Goal: Book appointment/travel/reservation

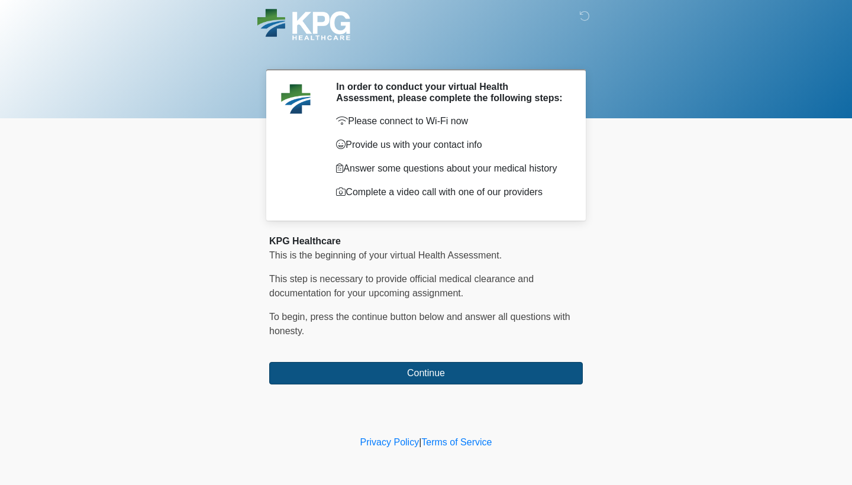
click at [367, 377] on button "Continue" at bounding box center [426, 373] width 314 height 22
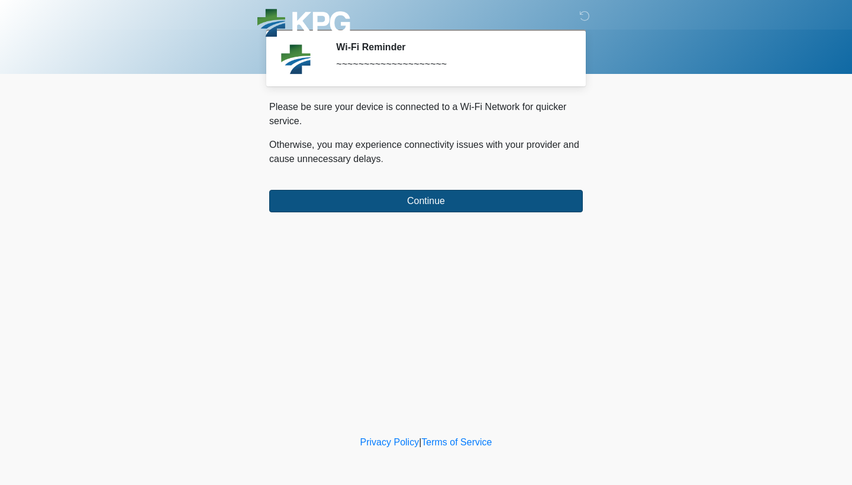
click at [402, 205] on button "Continue" at bounding box center [426, 201] width 314 height 22
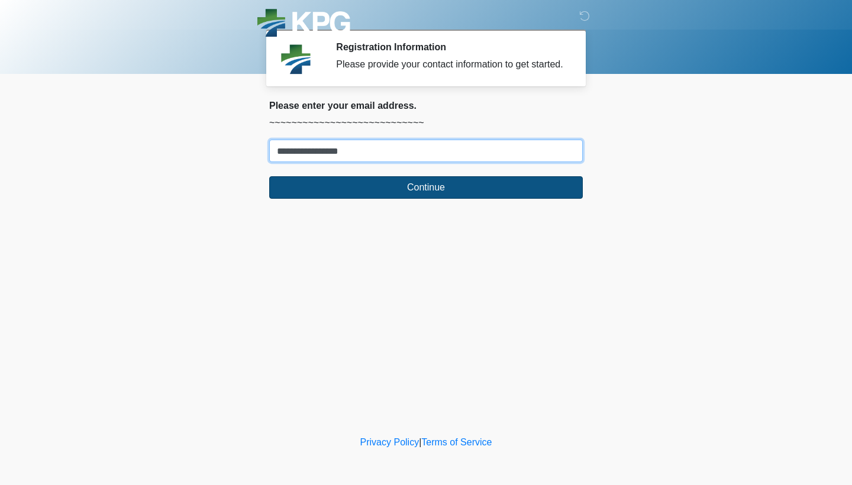
type input "**********"
click at [439, 199] on button "Continue" at bounding box center [426, 187] width 314 height 22
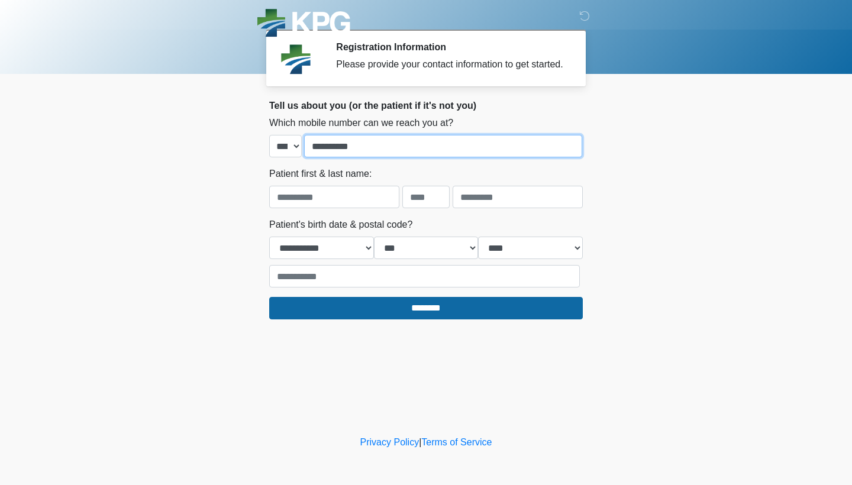
type input "**********"
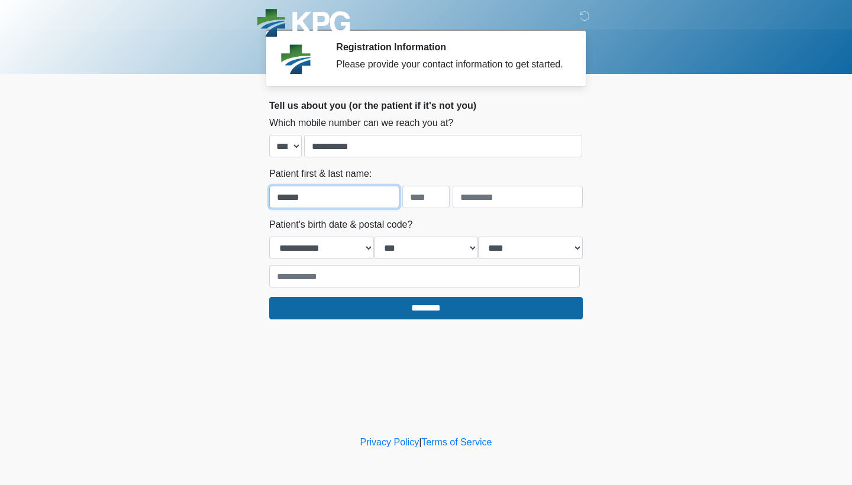
type input "******"
type input "*******"
select select "*"
select select "**"
select select "****"
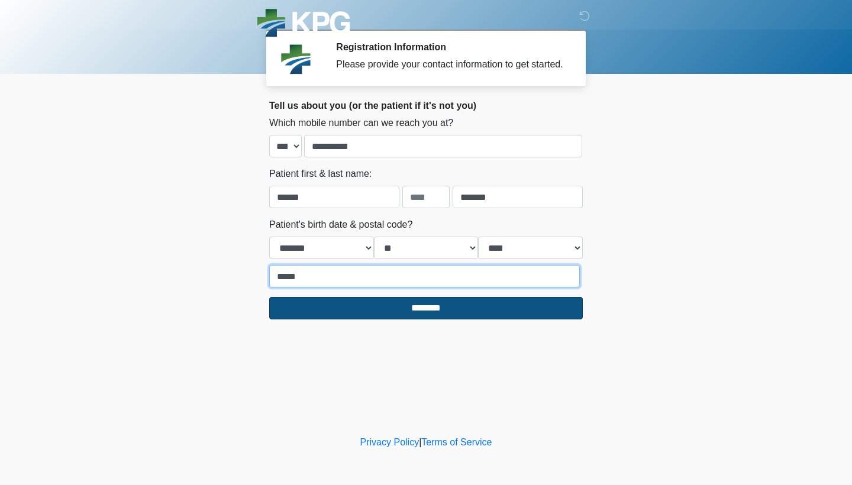
type input "*****"
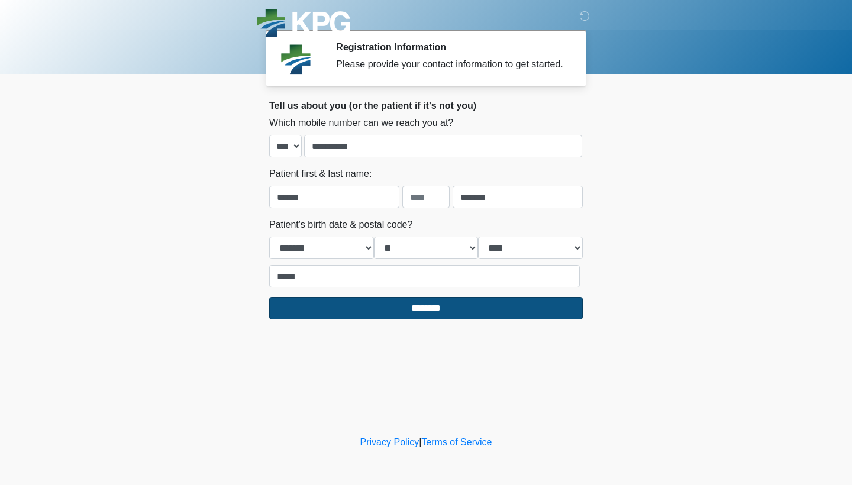
click at [424, 320] on input "********" at bounding box center [426, 308] width 314 height 22
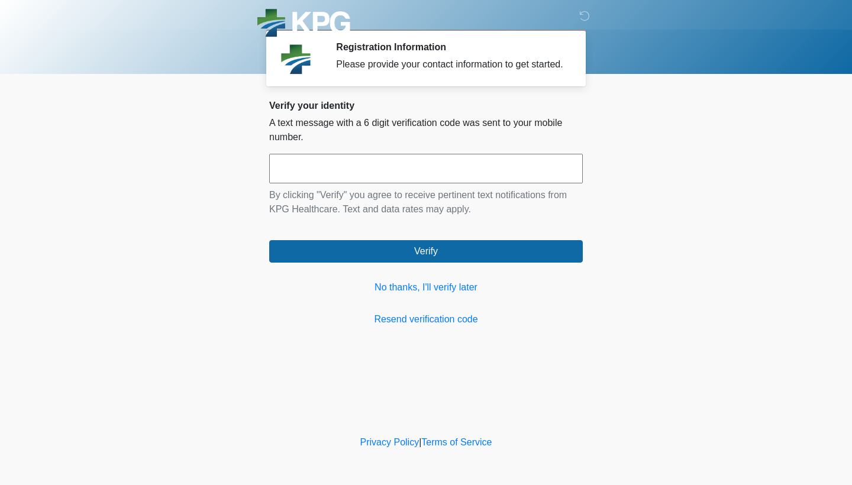
click at [366, 182] on input "text" at bounding box center [426, 169] width 314 height 30
type input "******"
click at [408, 283] on div "Verify your identity A text message with a 6 digit verification code was sent t…" at bounding box center [426, 213] width 314 height 227
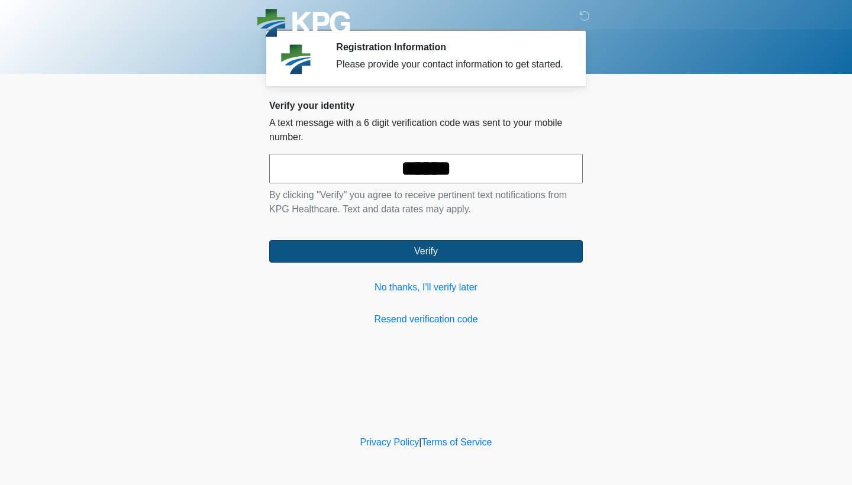
click at [408, 263] on button "Verify" at bounding box center [426, 251] width 314 height 22
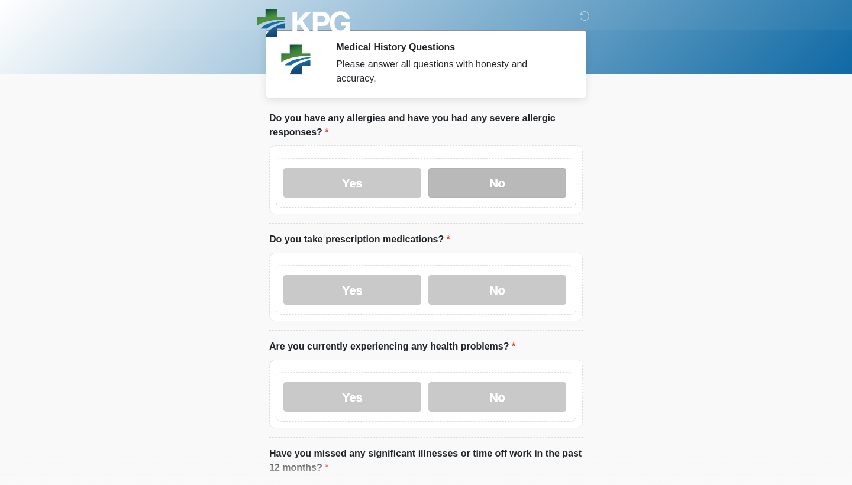
click at [488, 194] on label "No" at bounding box center [497, 183] width 138 height 30
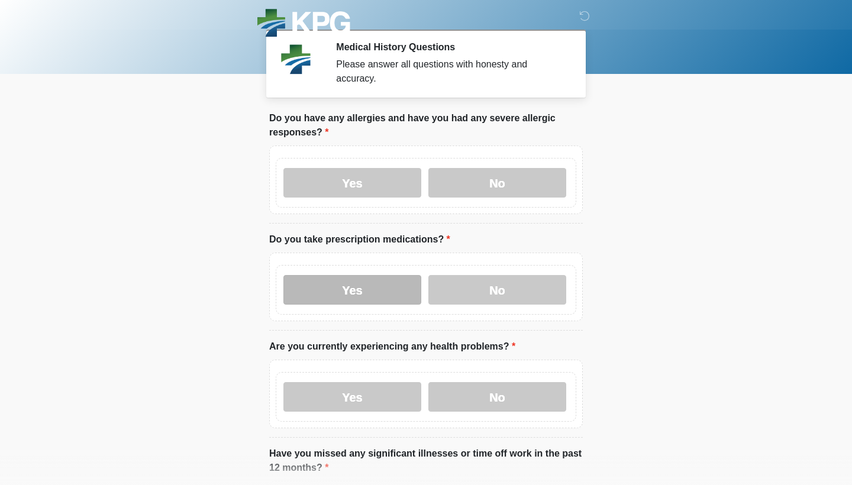
click at [386, 297] on label "Yes" at bounding box center [352, 290] width 138 height 30
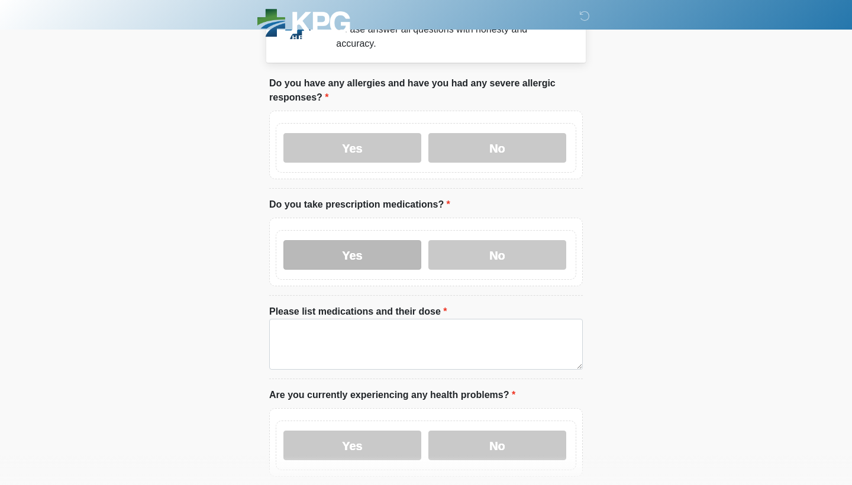
scroll to position [75, 0]
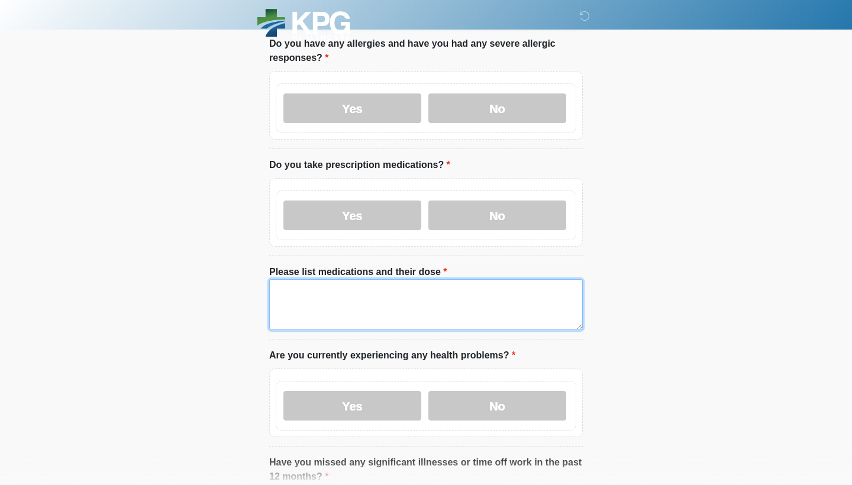
click at [388, 305] on textarea "Please list medications and their dose" at bounding box center [426, 304] width 314 height 51
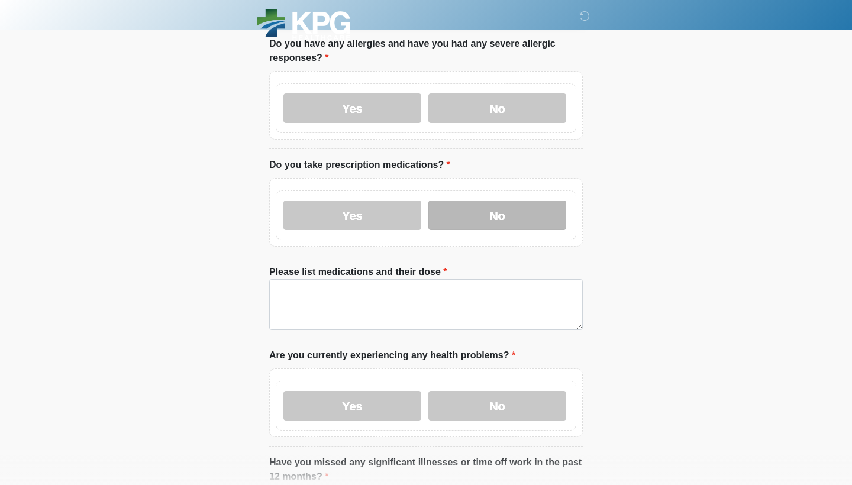
click at [481, 211] on label "No" at bounding box center [497, 216] width 138 height 30
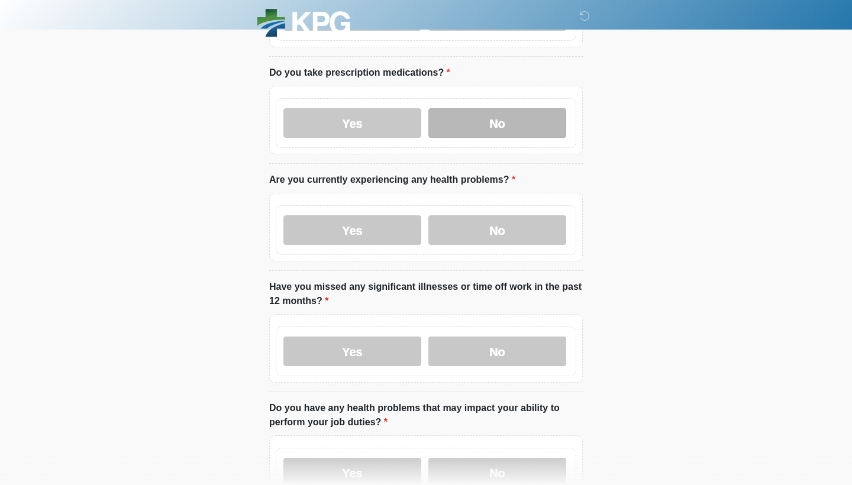
scroll to position [169, 0]
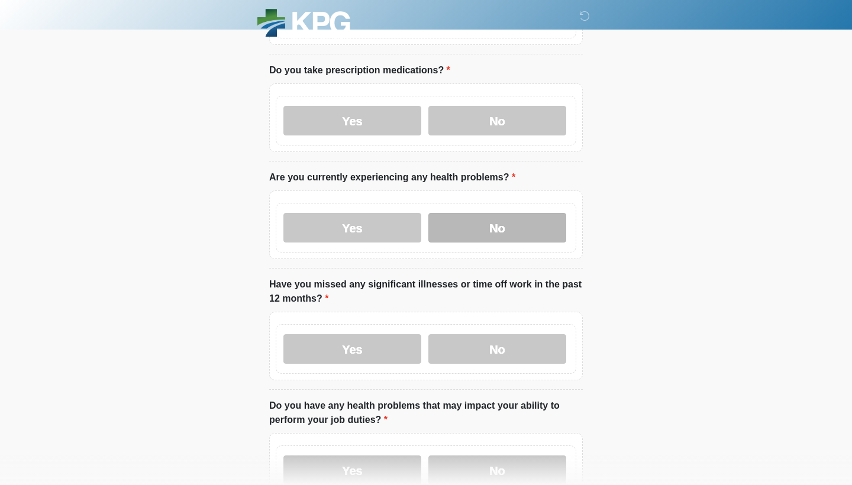
click at [489, 234] on label "No" at bounding box center [497, 228] width 138 height 30
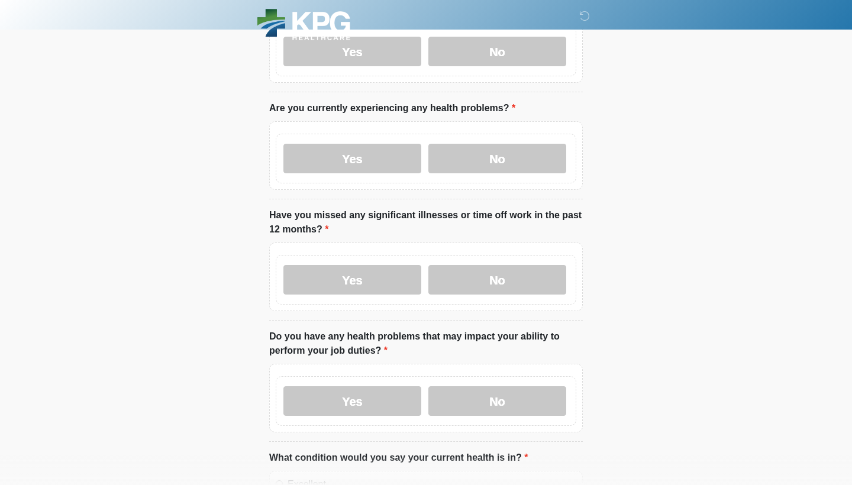
scroll to position [243, 0]
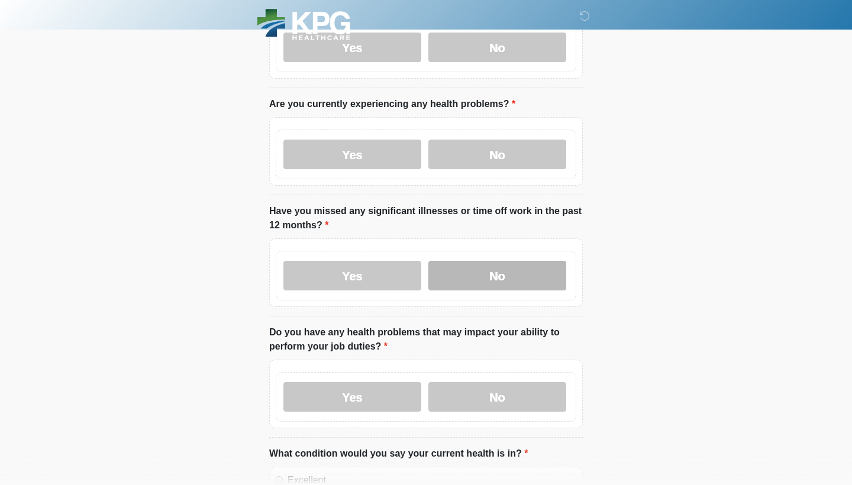
click at [513, 278] on label "No" at bounding box center [497, 276] width 138 height 30
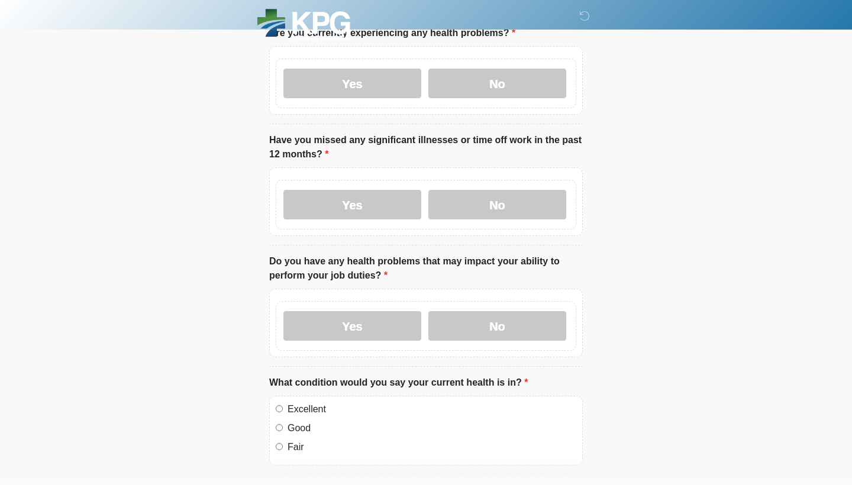
scroll to position [315, 0]
click at [491, 321] on label "No" at bounding box center [497, 325] width 138 height 30
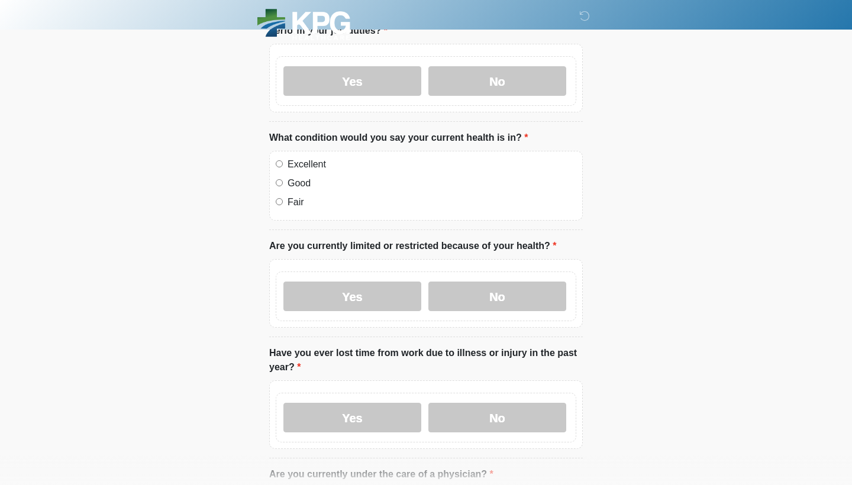
scroll to position [559, 0]
click at [477, 298] on label "No" at bounding box center [497, 296] width 138 height 30
click at [500, 407] on label "No" at bounding box center [497, 417] width 138 height 30
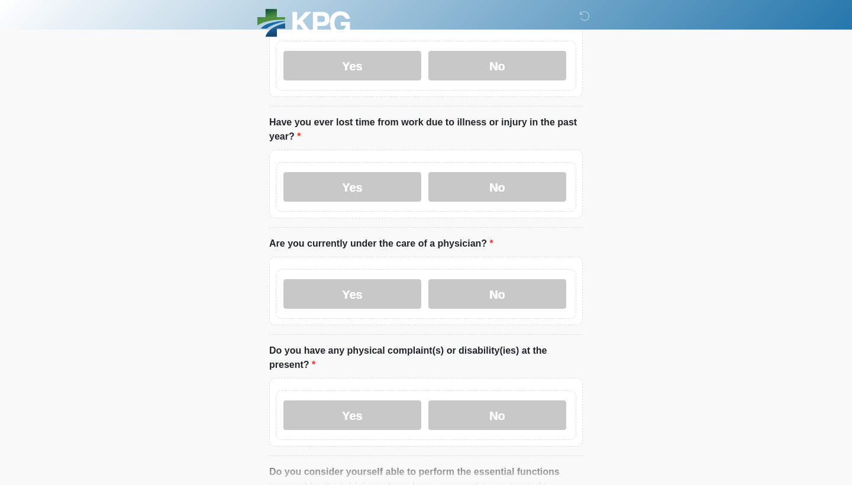
scroll to position [797, 0]
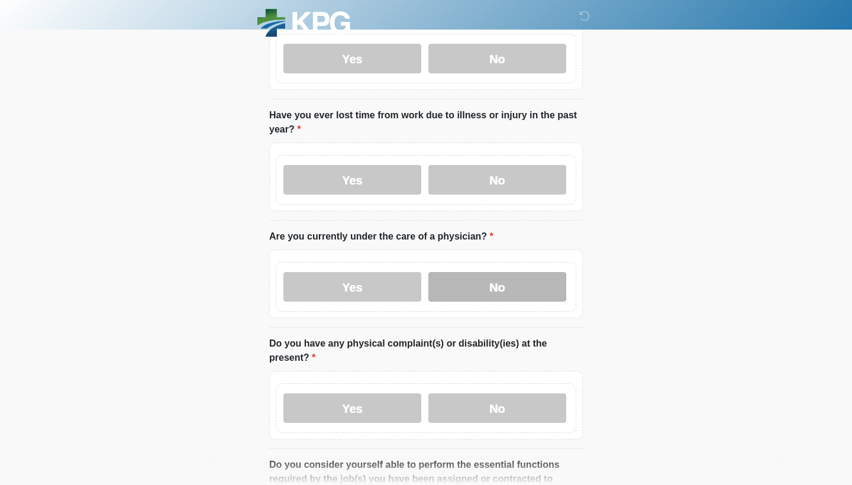
click at [485, 294] on label "No" at bounding box center [497, 287] width 138 height 30
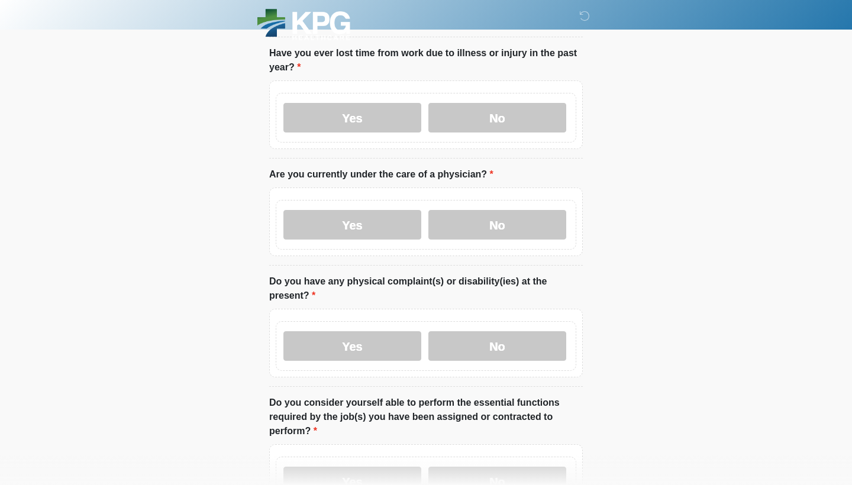
scroll to position [865, 0]
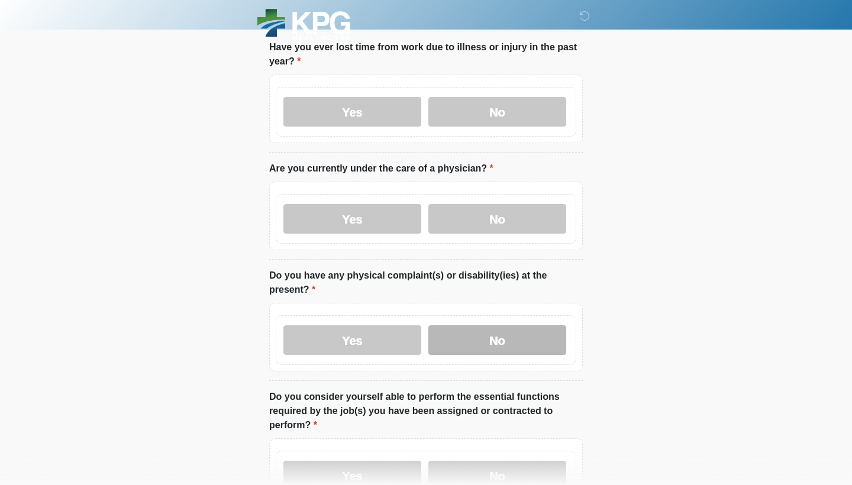
click at [510, 347] on label "No" at bounding box center [497, 340] width 138 height 30
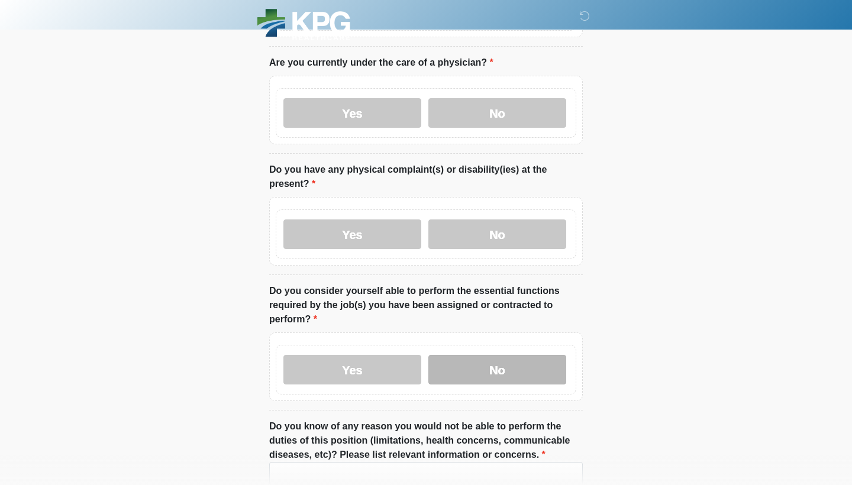
scroll to position [974, 0]
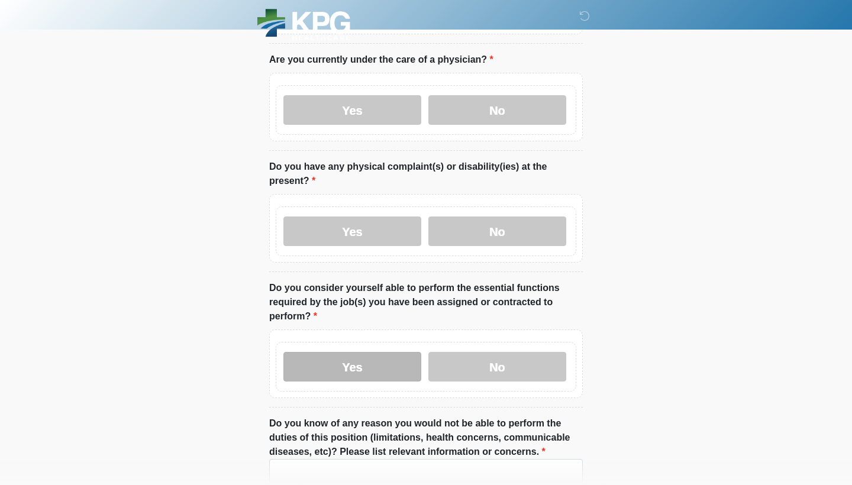
click at [390, 359] on label "Yes" at bounding box center [352, 367] width 138 height 30
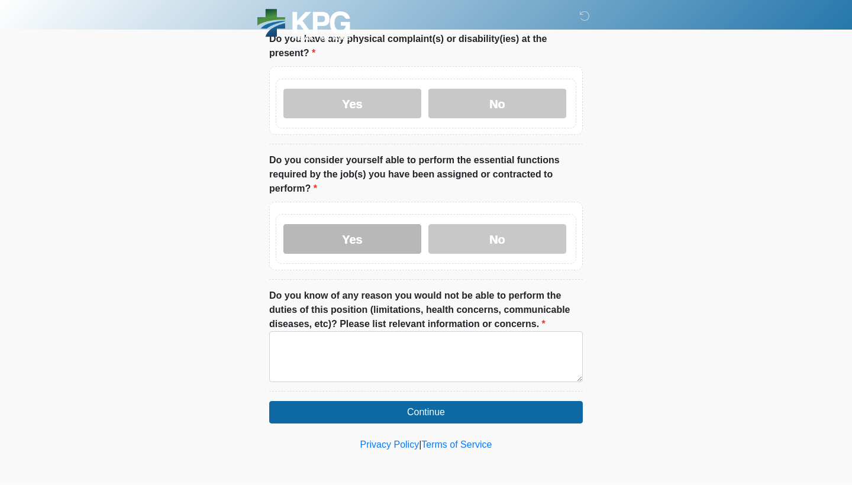
scroll to position [1100, 0]
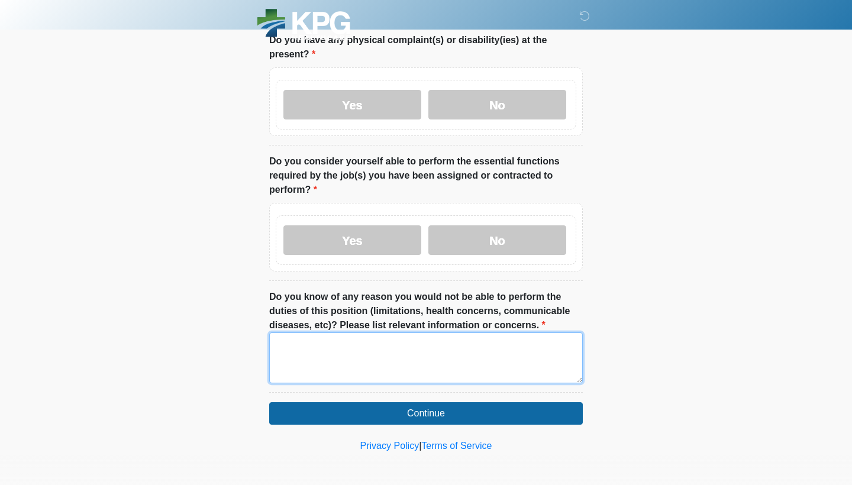
click at [444, 363] on textarea "Do you know of any reason you would not be able to perform the duties of this p…" at bounding box center [426, 358] width 314 height 51
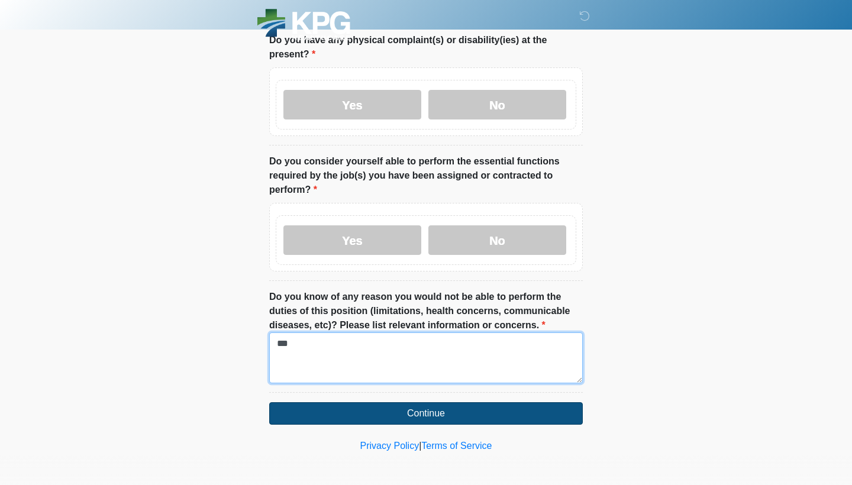
type textarea "***"
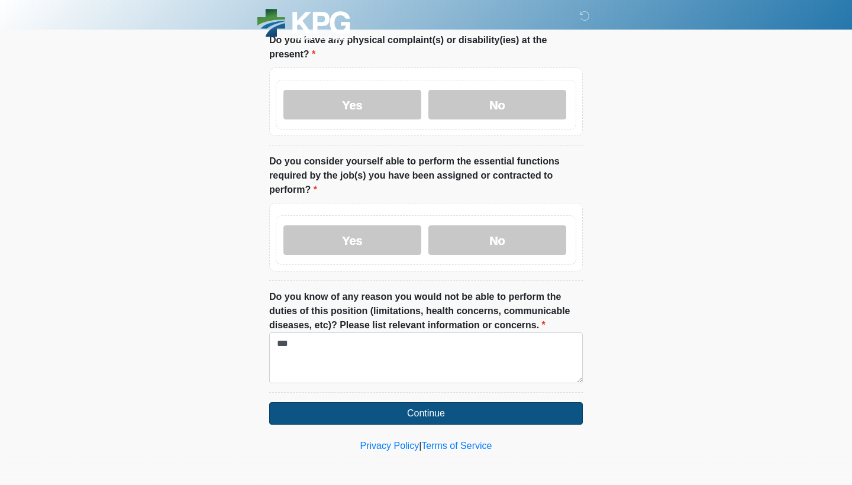
click at [449, 414] on button "Continue" at bounding box center [426, 413] width 314 height 22
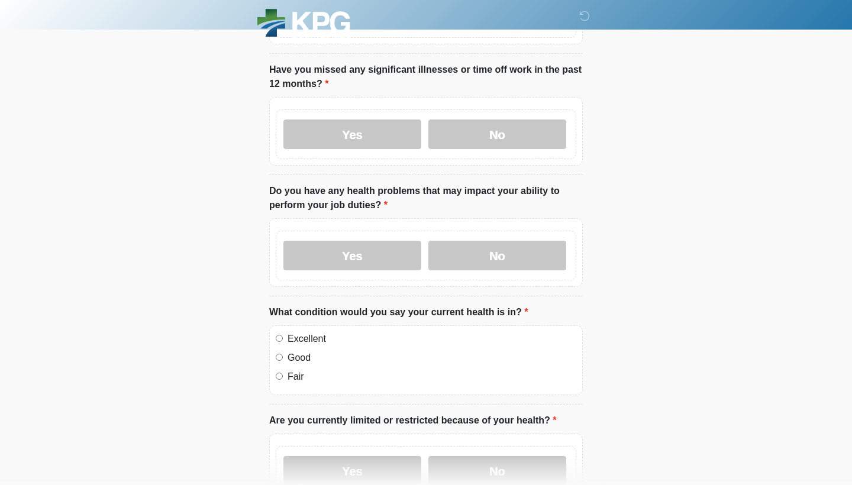
scroll to position [0, 0]
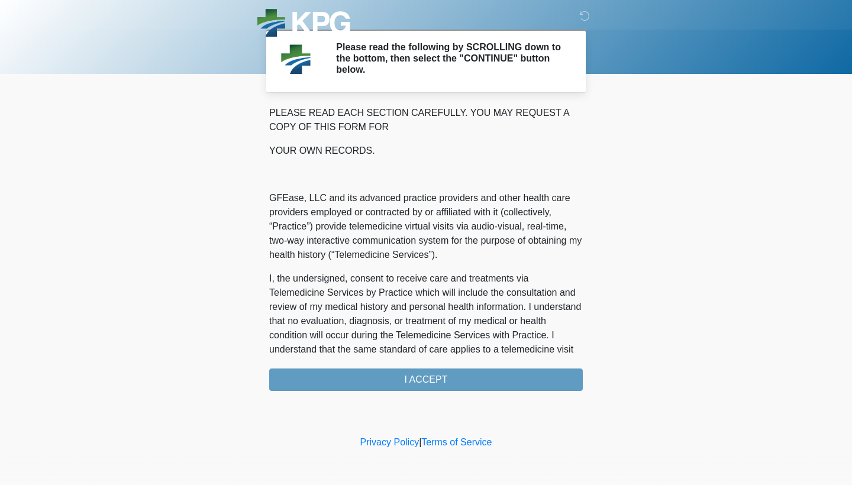
click at [437, 384] on div "PLEASE READ EACH SECTION CAREFULLY. YOU MAY REQUEST A COPY OF THIS FORM FOR YOU…" at bounding box center [426, 248] width 314 height 285
click at [416, 383] on div "PLEASE READ EACH SECTION CAREFULLY. YOU MAY REQUEST A COPY OF THIS FORM FOR YOU…" at bounding box center [426, 248] width 314 height 285
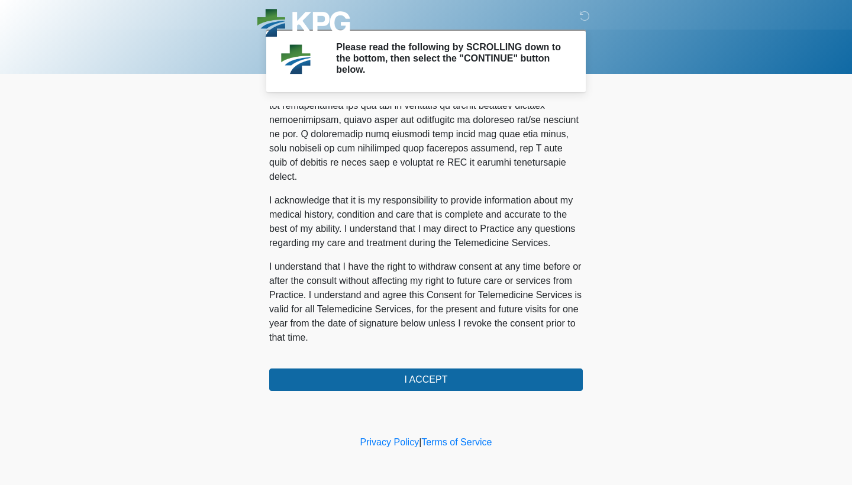
scroll to position [722, 0]
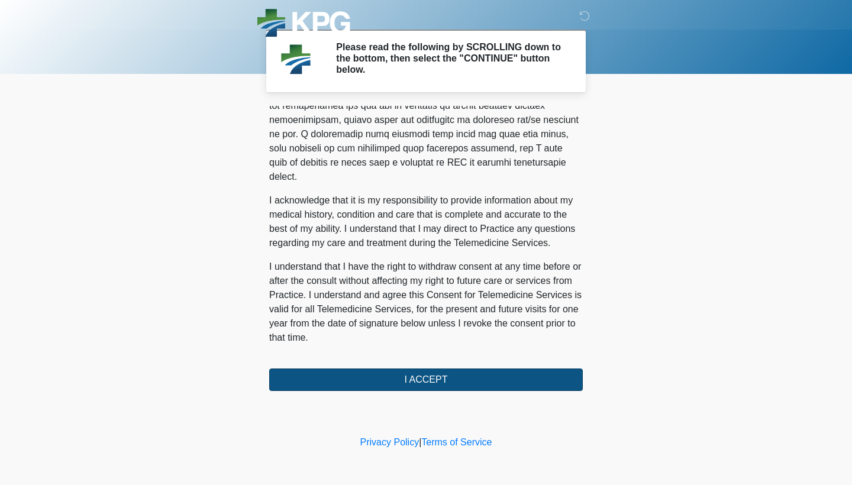
click at [446, 383] on button "I ACCEPT" at bounding box center [426, 380] width 314 height 22
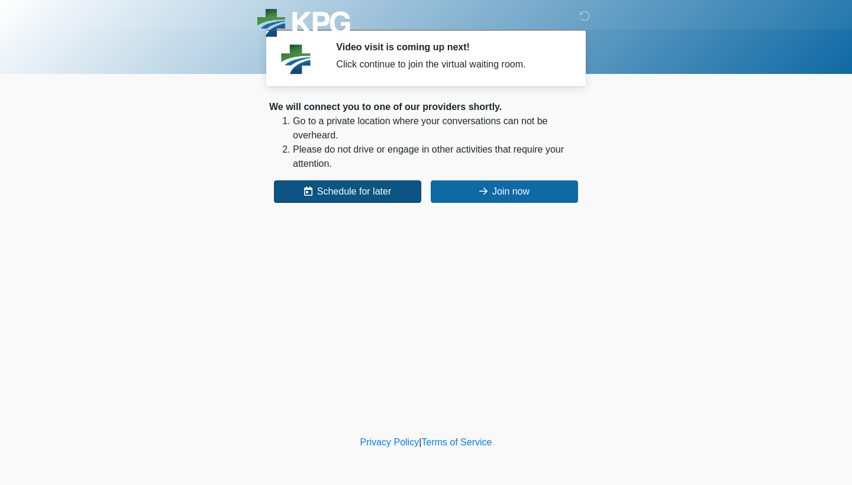
click at [370, 198] on button "Schedule for later" at bounding box center [347, 191] width 147 height 22
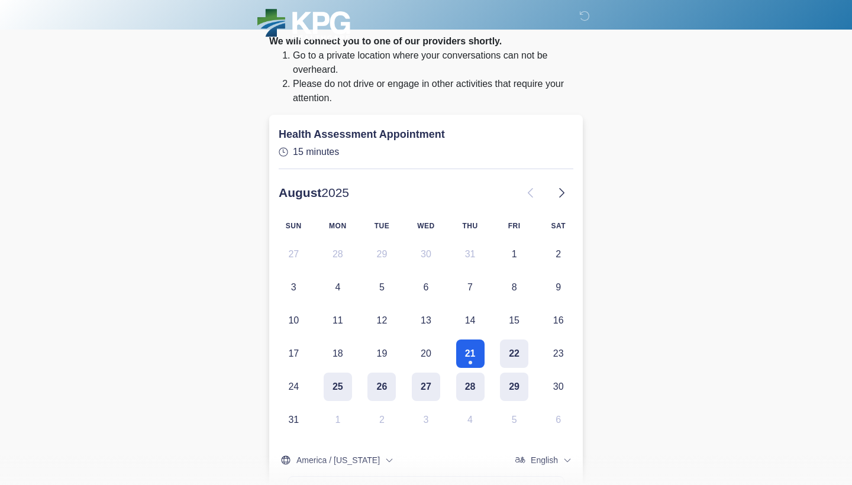
scroll to position [67, 0]
click at [337, 387] on button "25" at bounding box center [338, 386] width 28 height 28
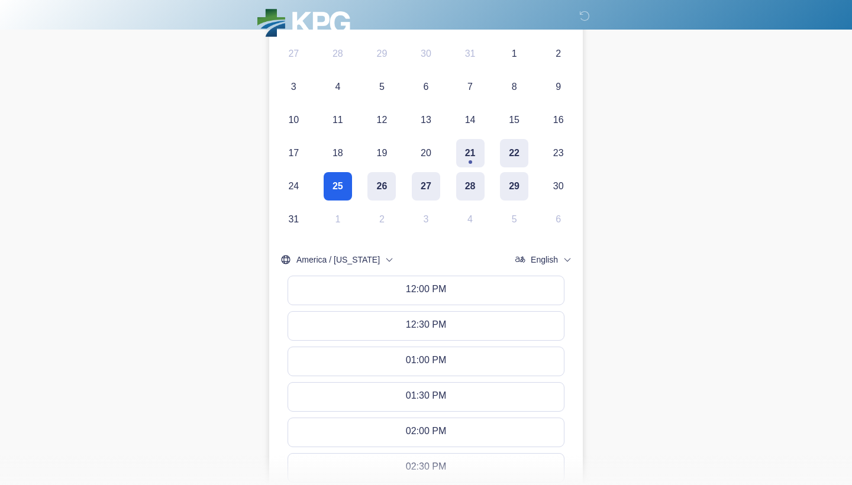
scroll to position [285, 0]
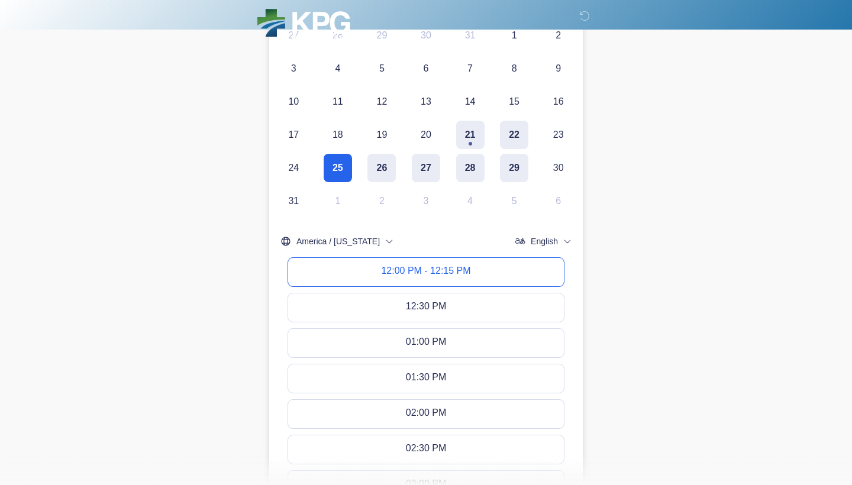
click at [359, 282] on button "12:00 PM - 12:15 PM" at bounding box center [426, 272] width 276 height 28
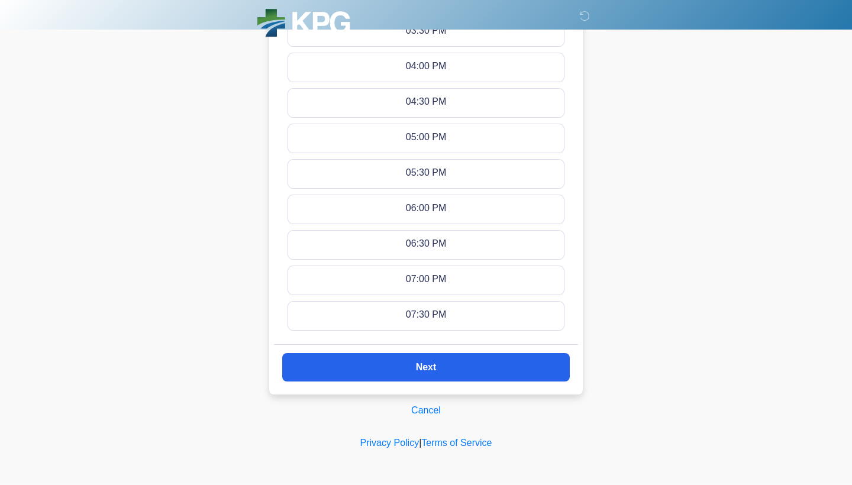
scroll to position [772, 0]
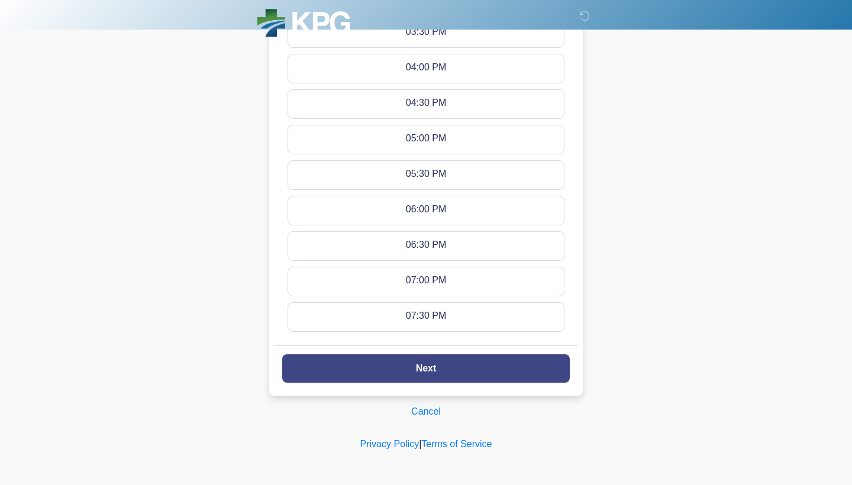
click at [339, 374] on button "Next" at bounding box center [426, 368] width 288 height 28
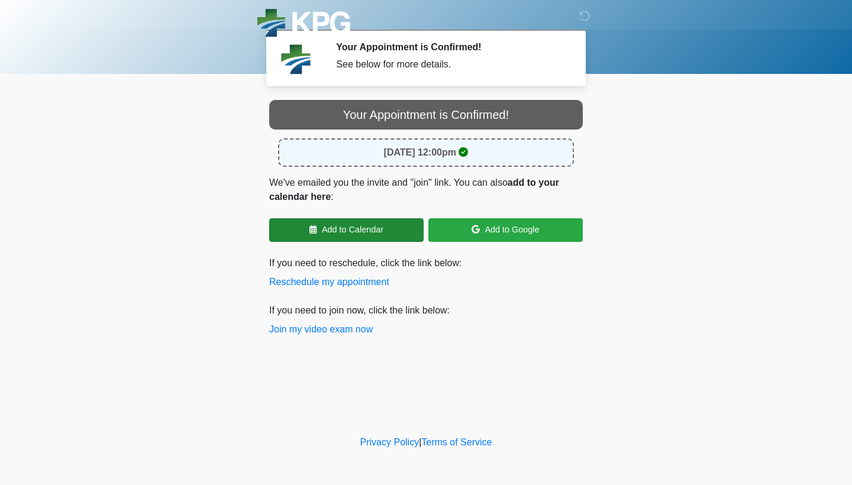
click at [363, 236] on link "Add to Calendar" at bounding box center [346, 230] width 154 height 24
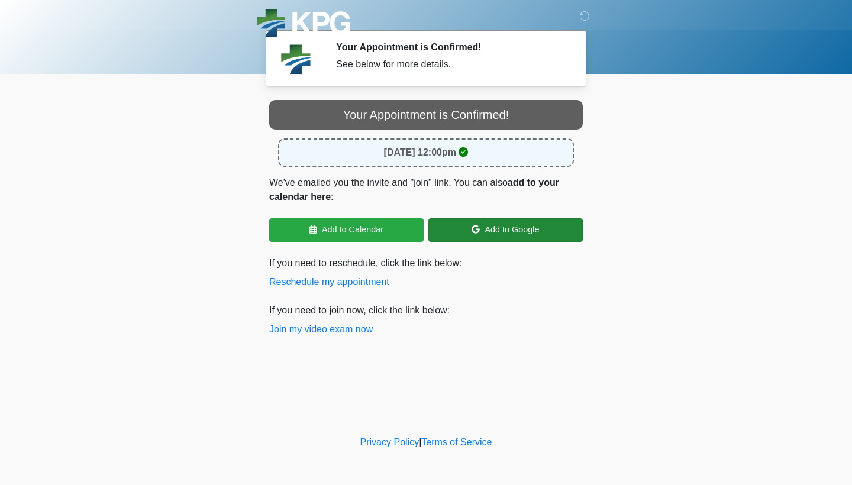
click at [553, 229] on link "Add to Google" at bounding box center [505, 230] width 154 height 24
